Goal: Book appointment/travel/reservation

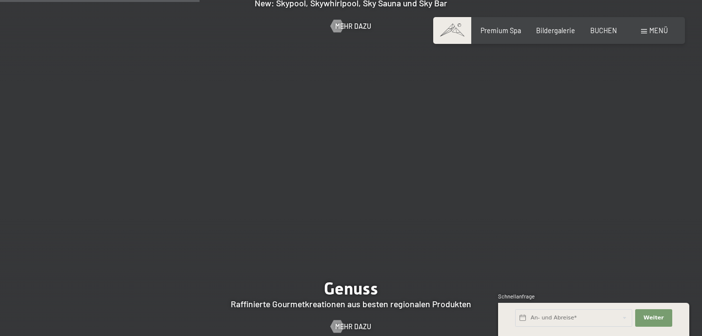
scroll to position [1360, 0]
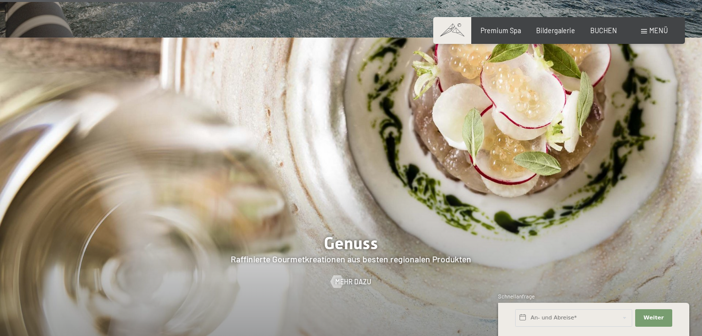
click at [646, 31] on span at bounding box center [644, 31] width 6 height 4
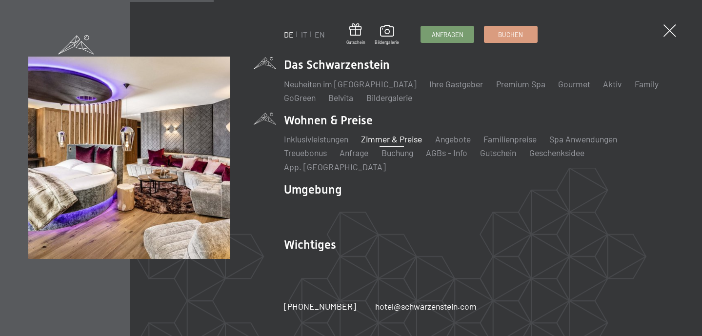
click at [400, 144] on link "Zimmer & Preise" at bounding box center [391, 139] width 61 height 11
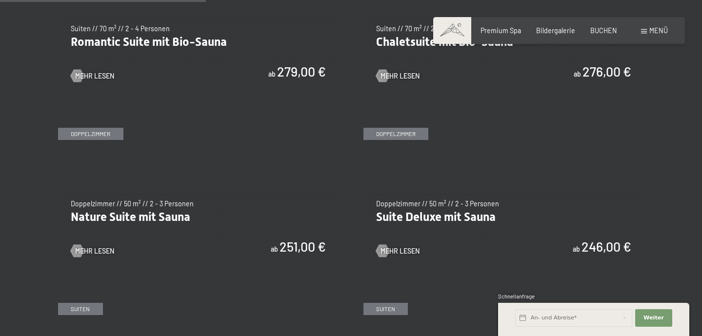
scroll to position [815, 0]
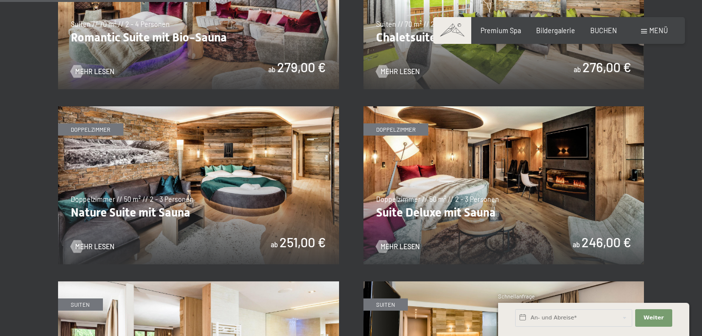
click at [174, 158] on img at bounding box center [198, 185] width 281 height 158
click at [446, 200] on img at bounding box center [504, 185] width 281 height 158
click at [187, 173] on img at bounding box center [198, 185] width 281 height 158
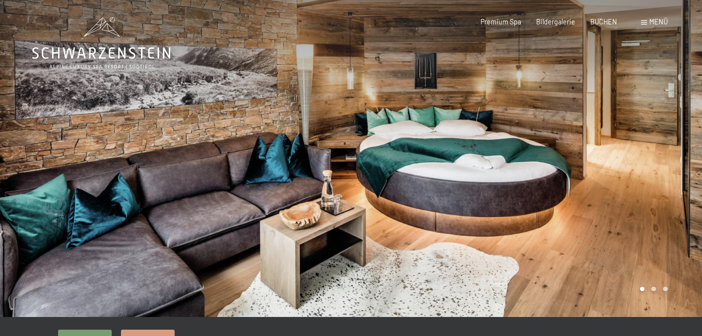
click at [668, 151] on div at bounding box center [526, 158] width 351 height 317
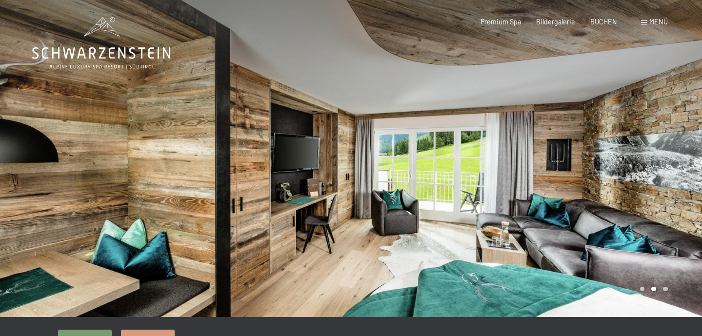
click at [668, 151] on div at bounding box center [526, 158] width 351 height 317
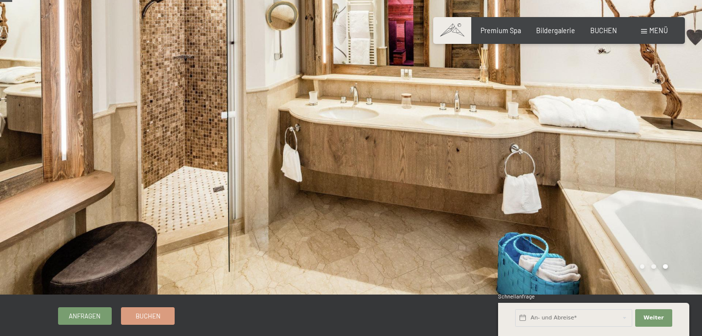
scroll to position [24, 0]
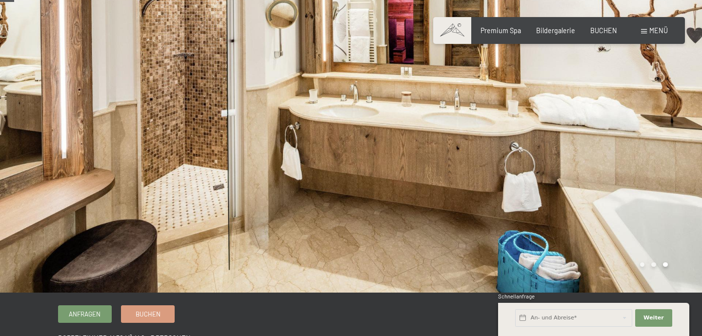
click at [668, 151] on div at bounding box center [526, 134] width 351 height 317
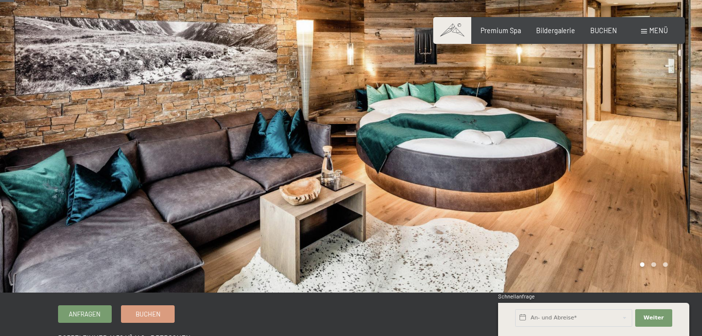
scroll to position [0, 0]
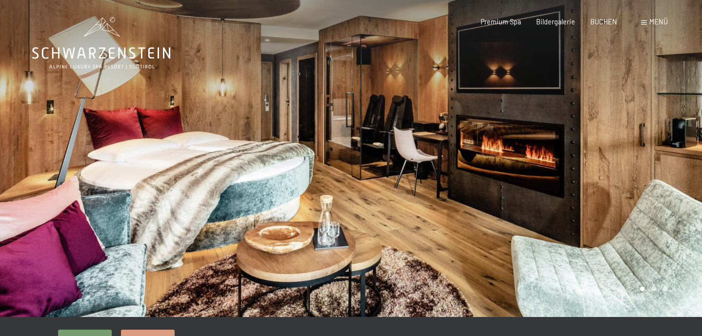
click at [446, 200] on div at bounding box center [526, 158] width 351 height 317
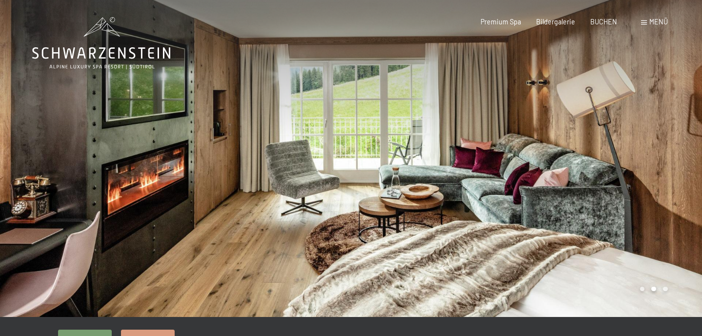
click at [446, 200] on div at bounding box center [526, 158] width 351 height 317
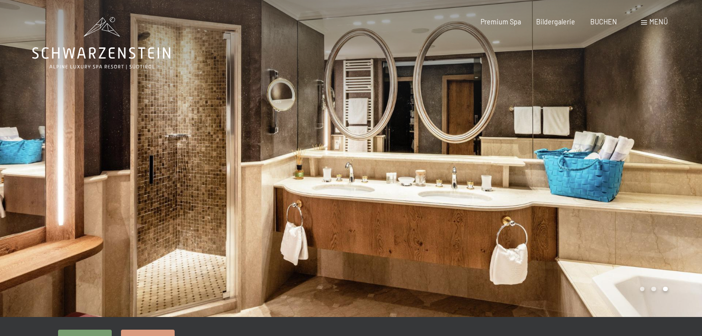
click at [446, 200] on div at bounding box center [526, 158] width 351 height 317
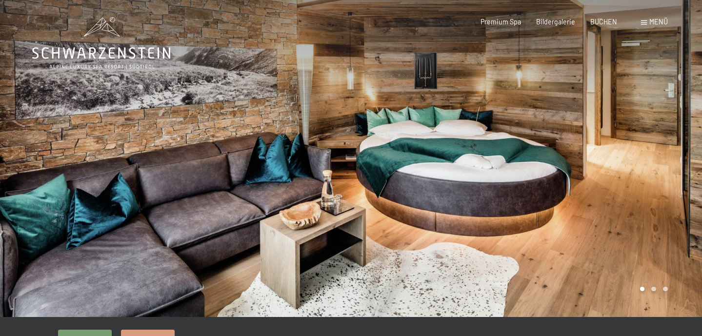
click at [652, 121] on div at bounding box center [526, 158] width 351 height 317
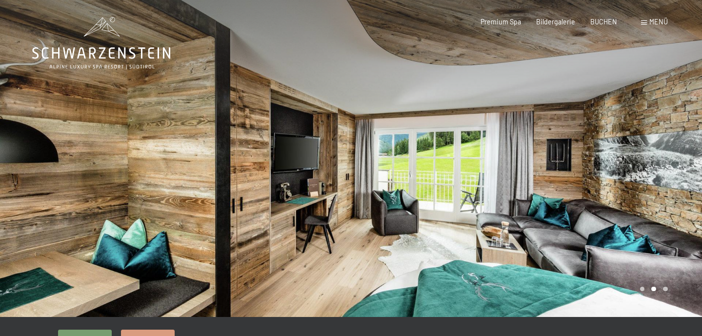
click at [652, 121] on div at bounding box center [526, 158] width 351 height 317
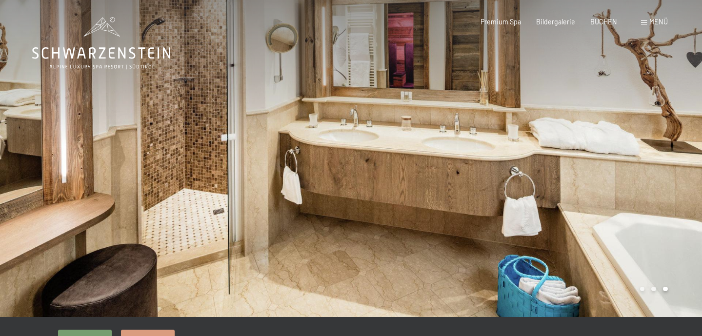
click at [652, 121] on div at bounding box center [526, 158] width 351 height 317
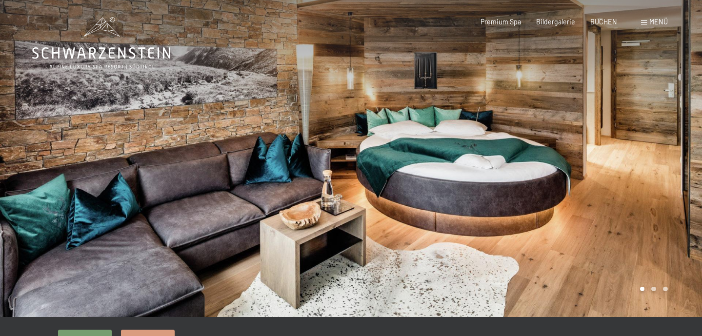
click at [652, 121] on div at bounding box center [526, 158] width 351 height 317
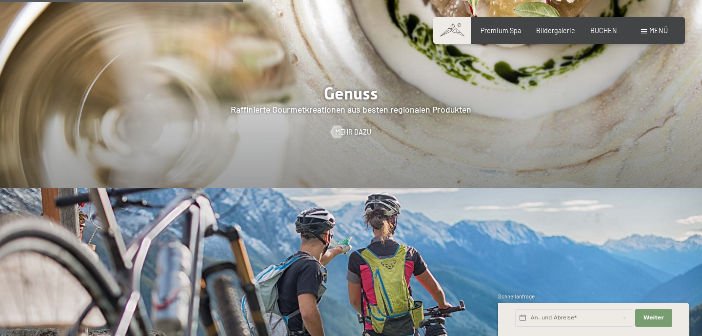
scroll to position [1390, 0]
